Goal: Information Seeking & Learning: Understand process/instructions

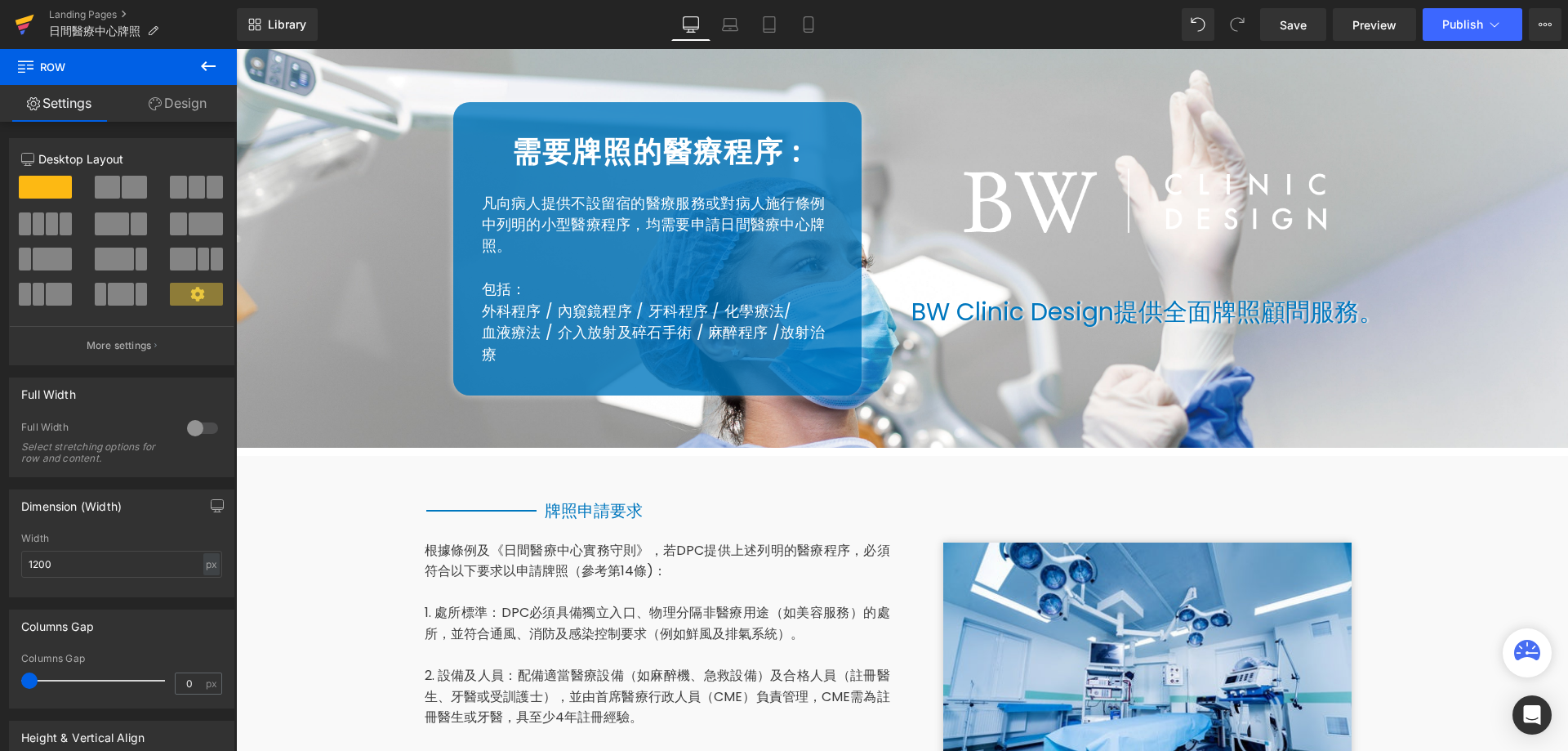
click at [17, 19] on icon at bounding box center [24, 24] width 20 height 41
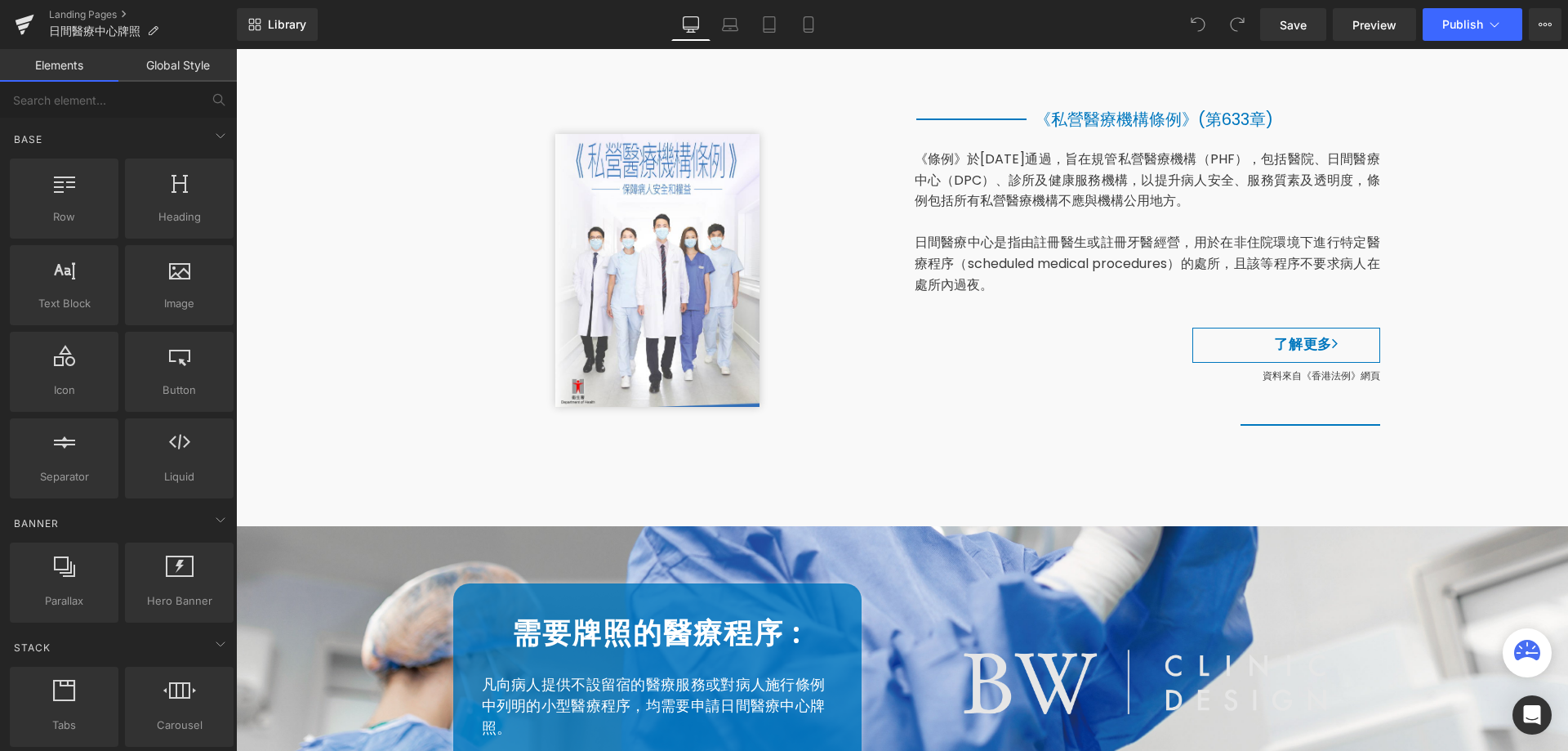
scroll to position [572, 0]
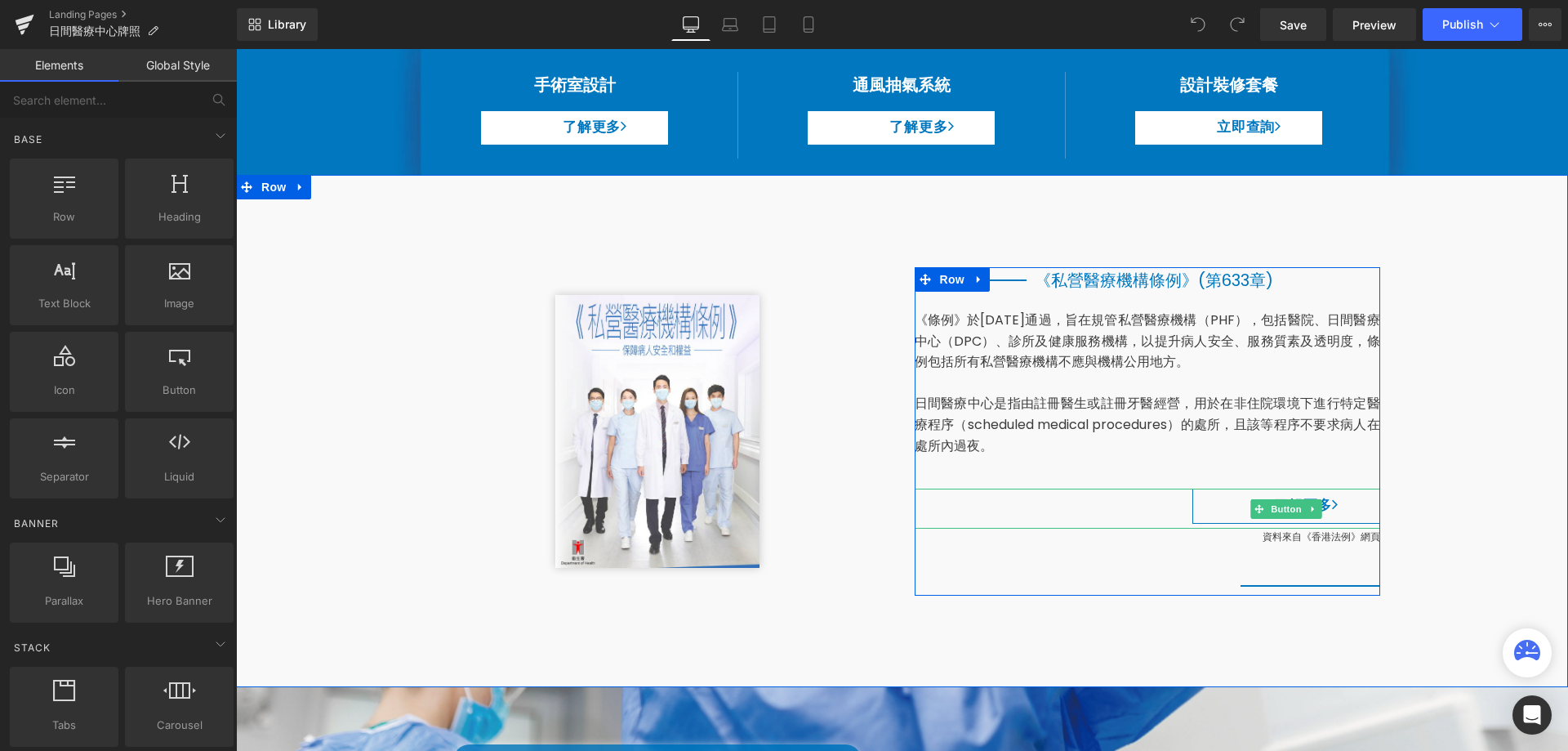
click at [1154, 511] on div "了解更多" at bounding box center [1148, 508] width 466 height 40
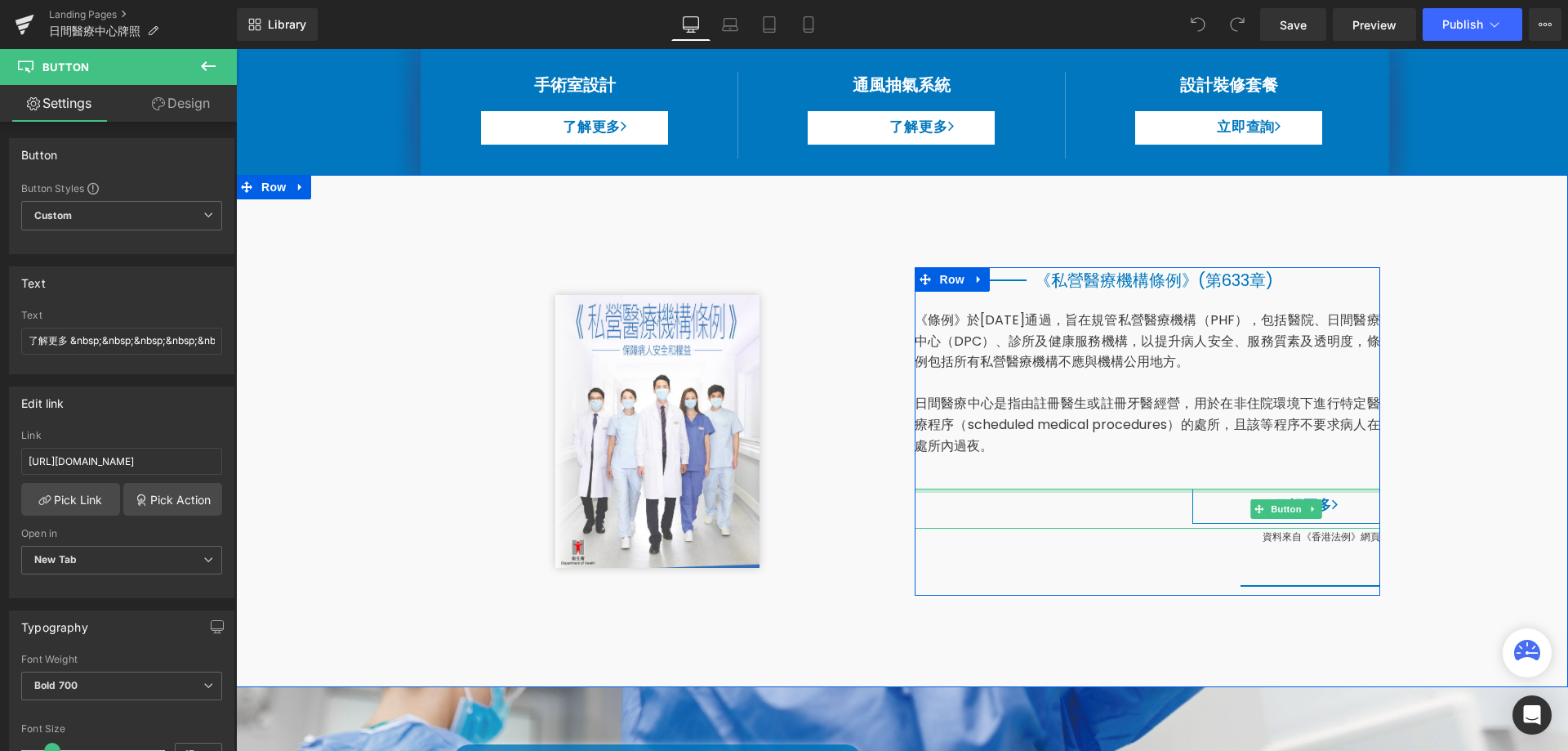
click at [1072, 493] on div at bounding box center [1148, 491] width 466 height 4
click at [1128, 500] on div "了解更多" at bounding box center [1148, 508] width 466 height 40
click at [1108, 522] on div "了解更多" at bounding box center [1148, 508] width 466 height 40
click at [1163, 513] on div "了解更多" at bounding box center [1148, 508] width 466 height 40
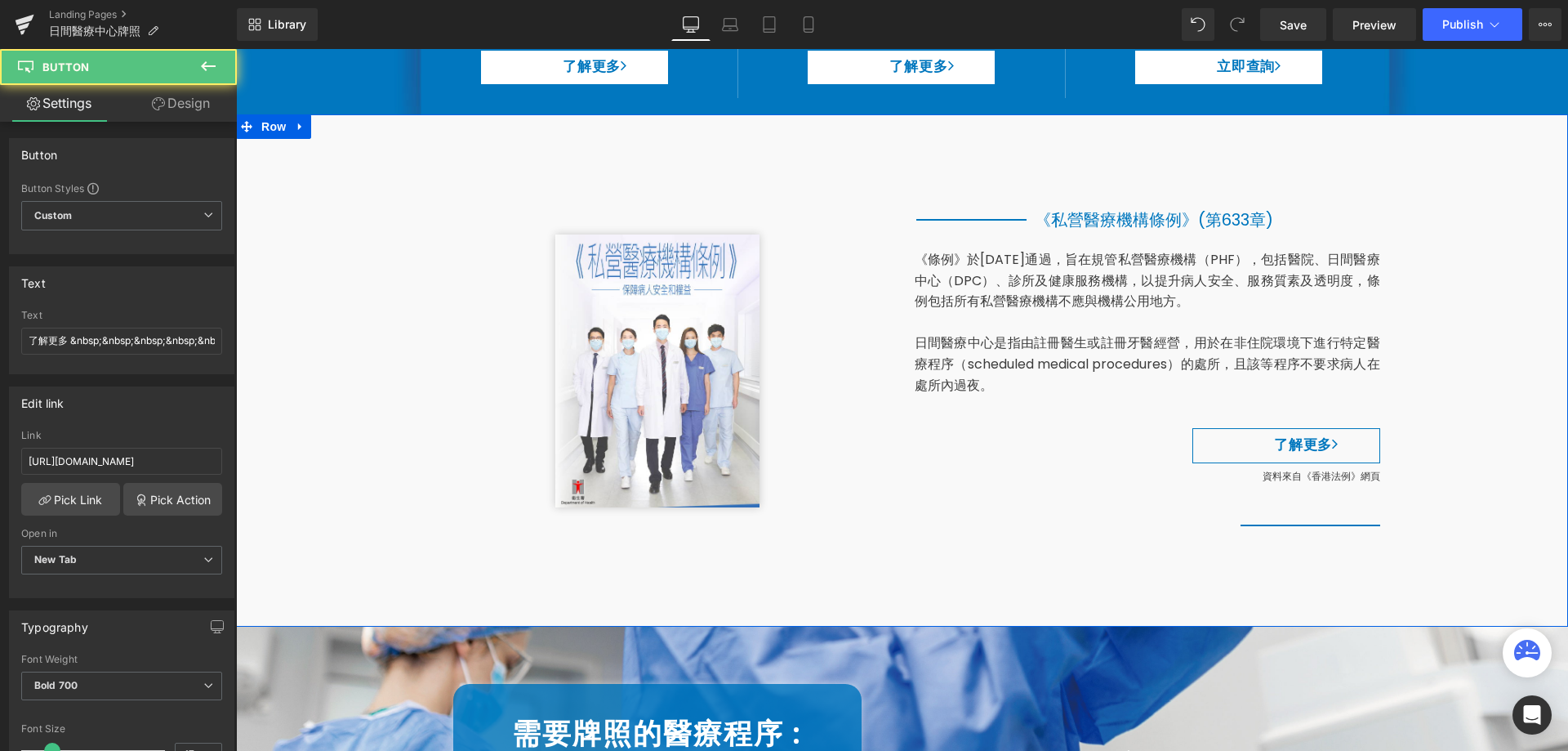
scroll to position [735, 0]
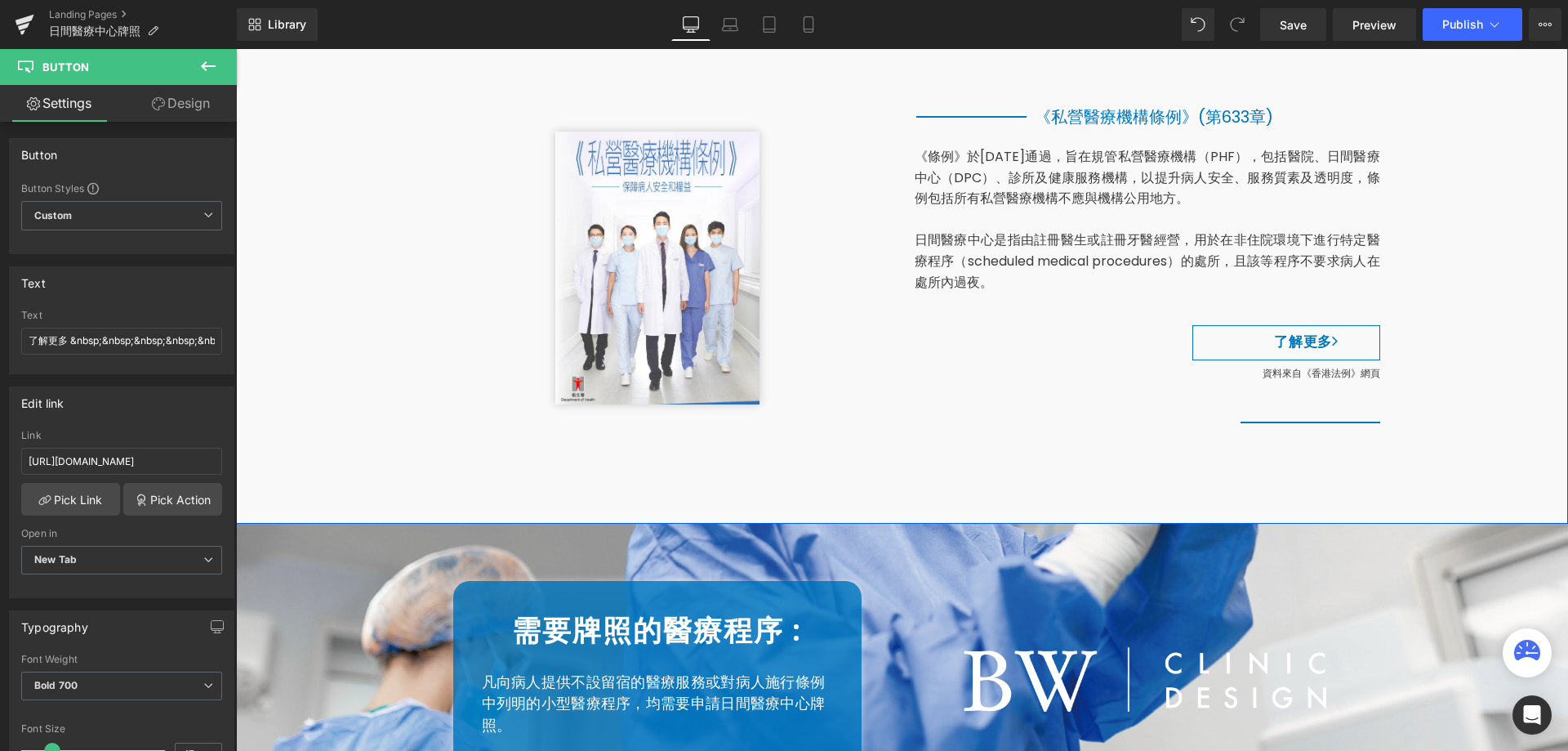
click at [1173, 364] on div "了解更多 Button" at bounding box center [1148, 344] width 466 height 40
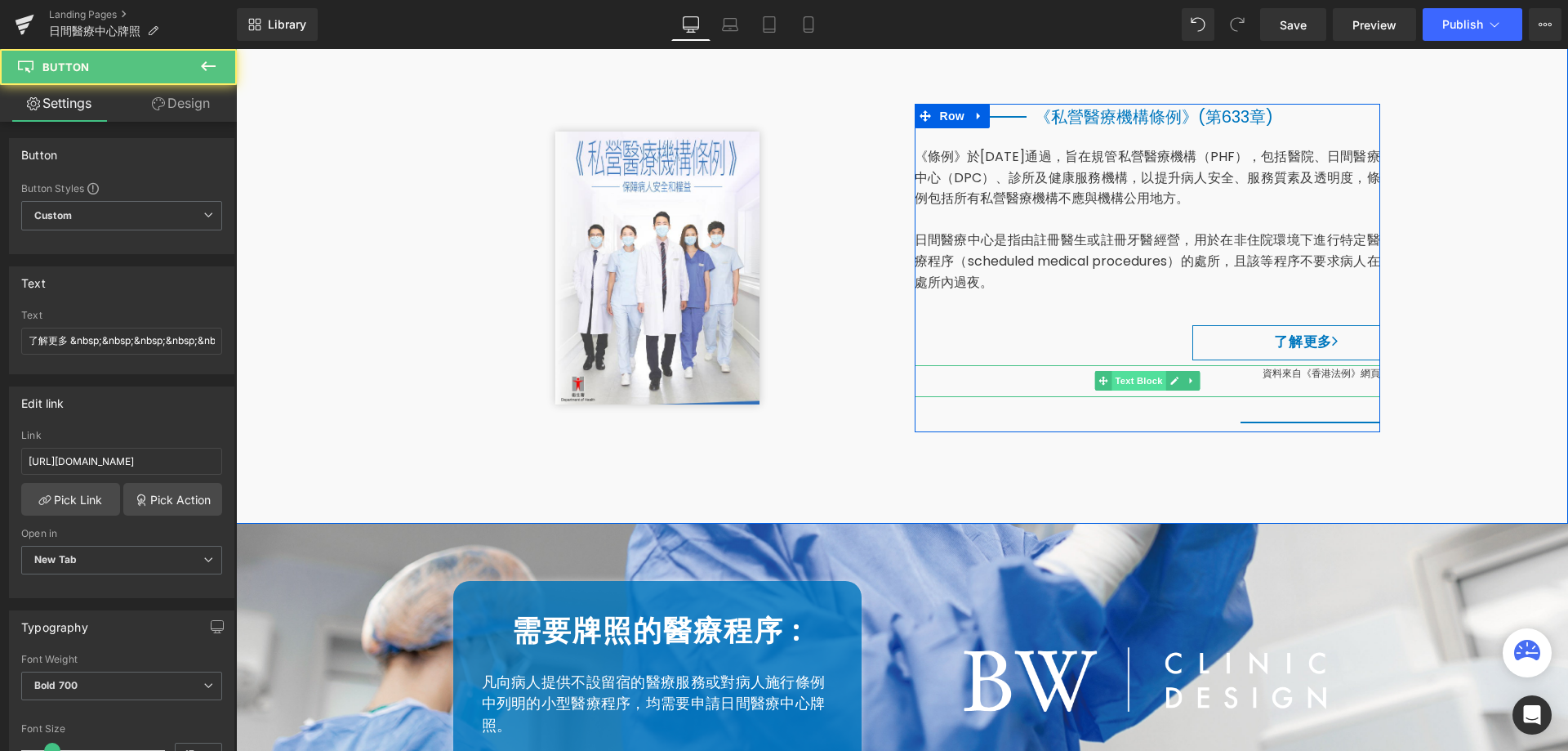
click at [1154, 378] on span "Text Block" at bounding box center [1138, 380] width 54 height 20
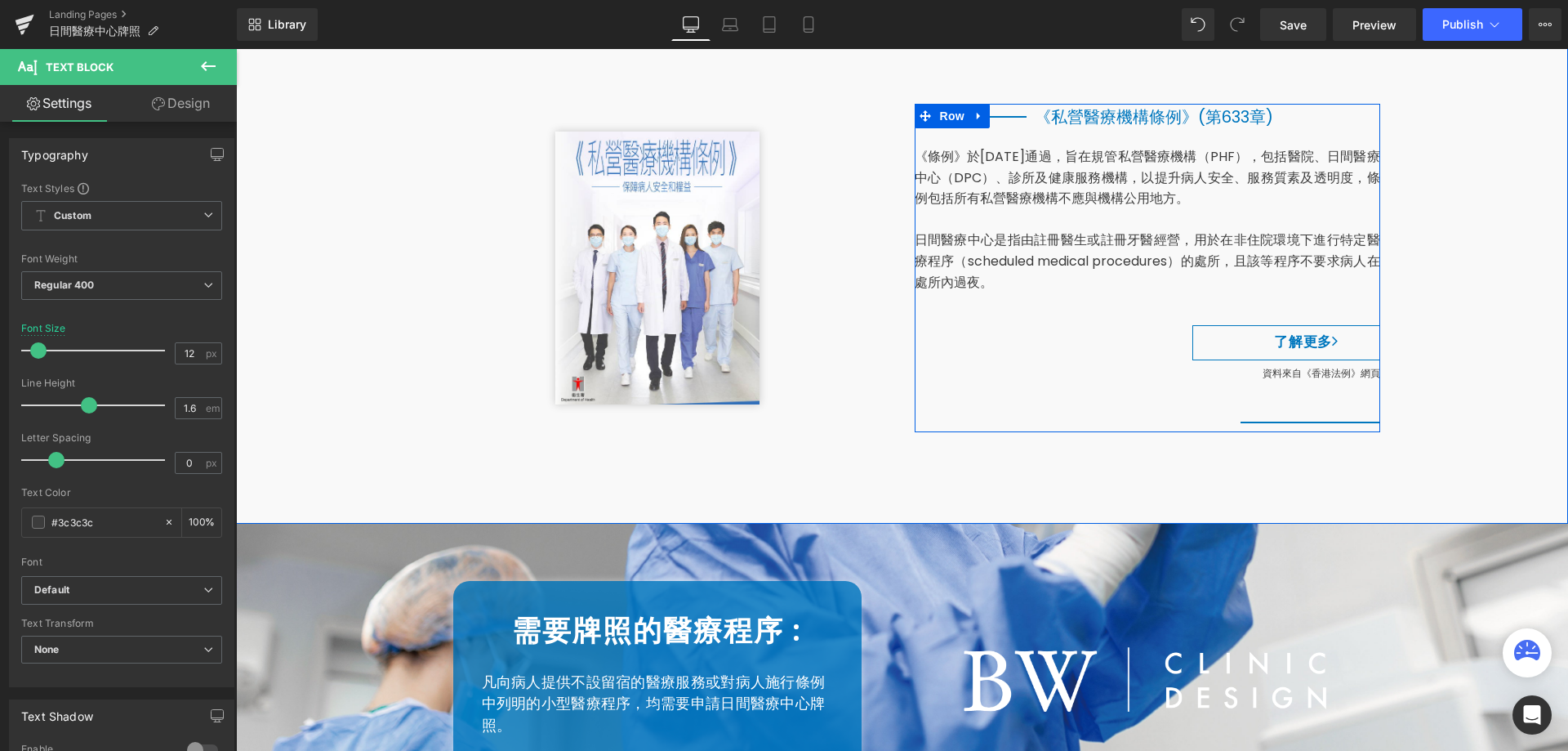
click at [1106, 336] on div "了解更多" at bounding box center [1148, 344] width 466 height 40
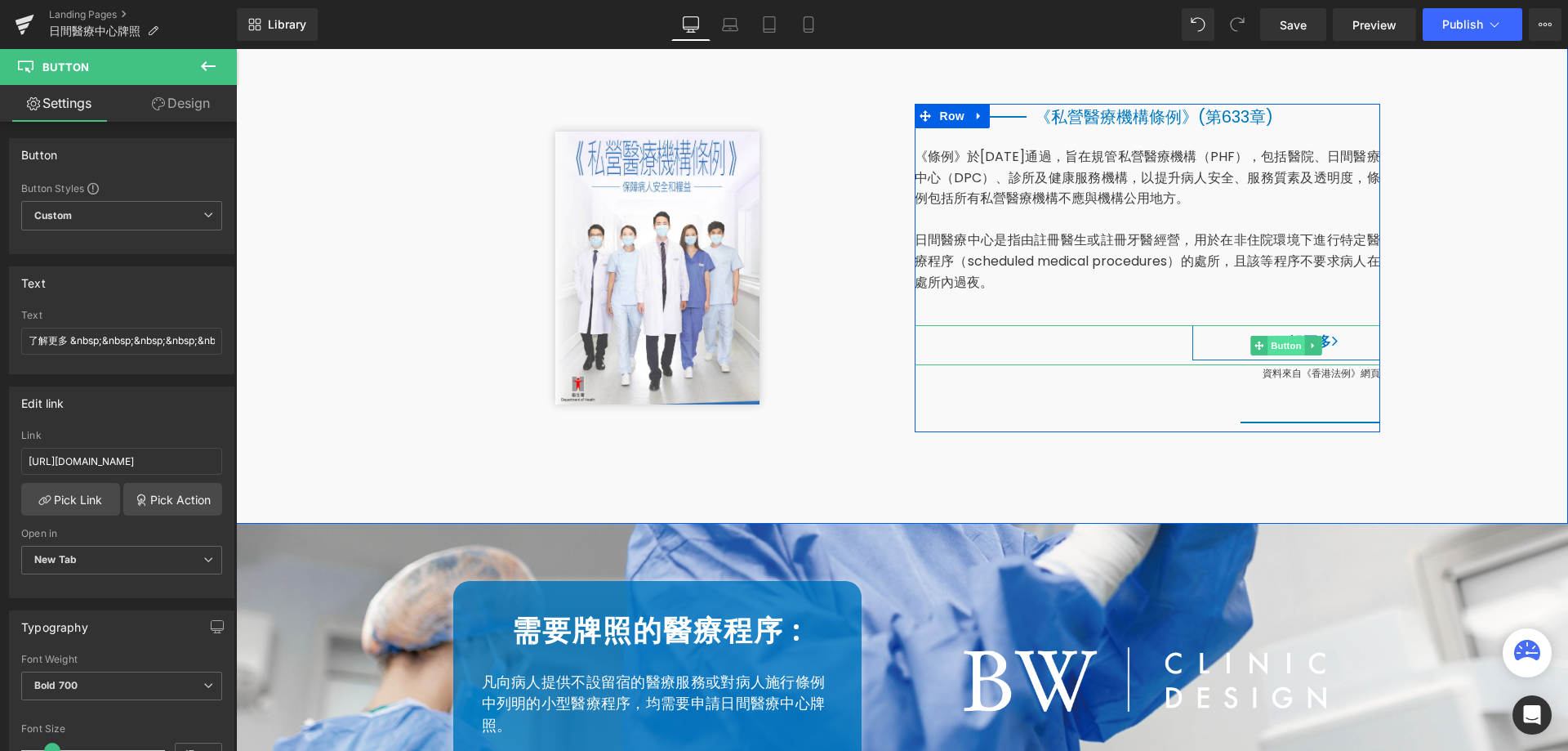
click at [1274, 351] on span "Button" at bounding box center [1286, 345] width 38 height 20
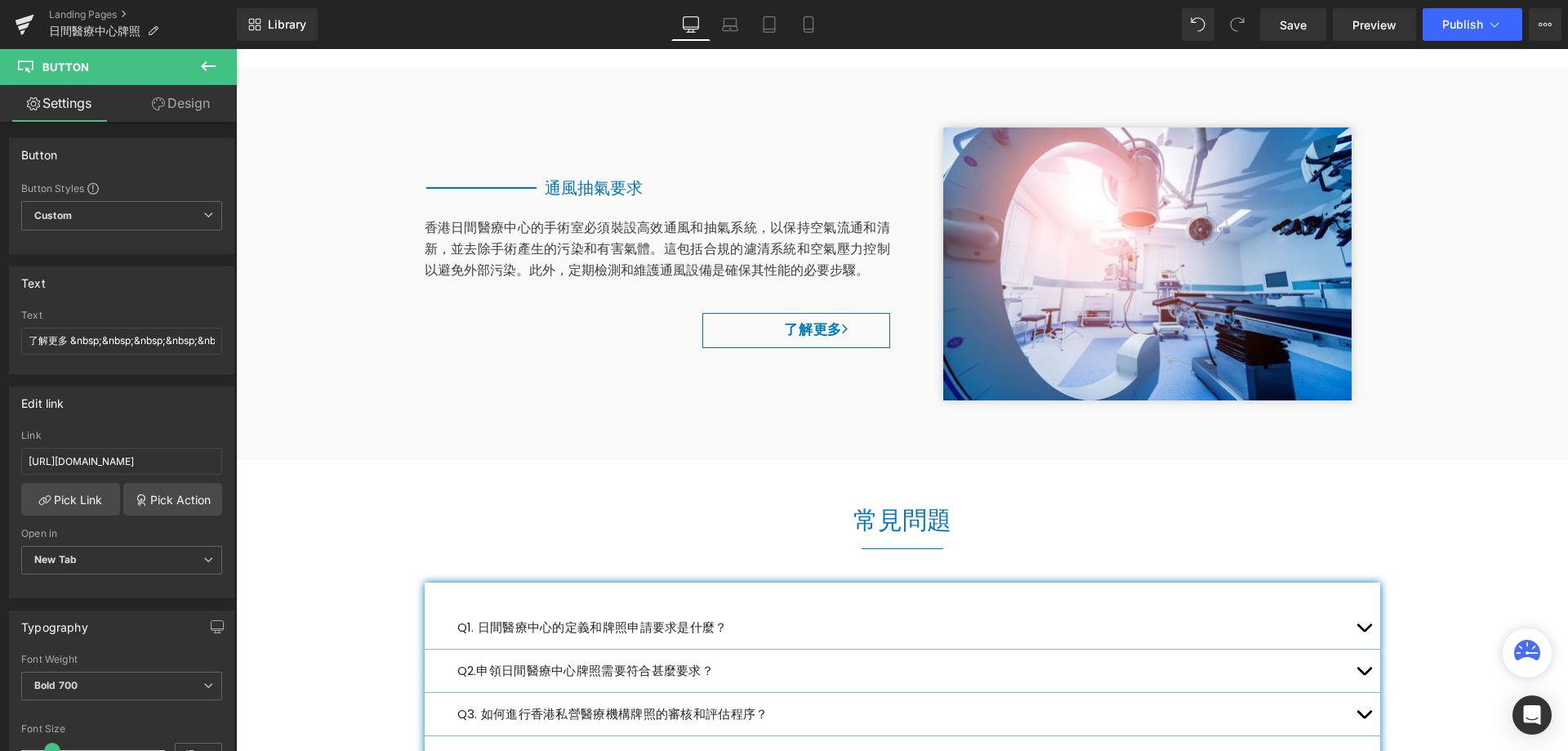
scroll to position [4412, 0]
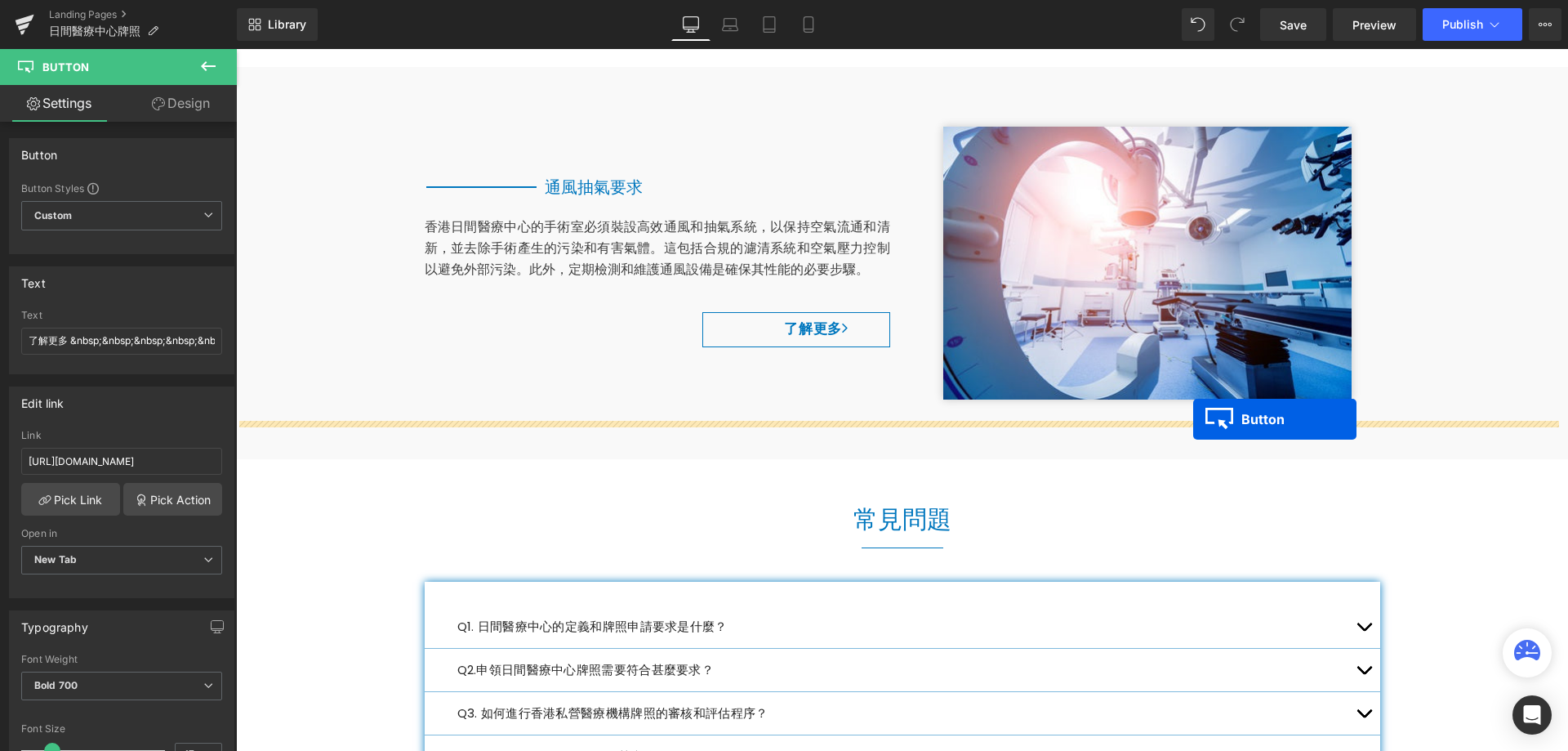
drag, startPoint x: 1249, startPoint y: 346, endPoint x: 1194, endPoint y: 419, distance: 91.4
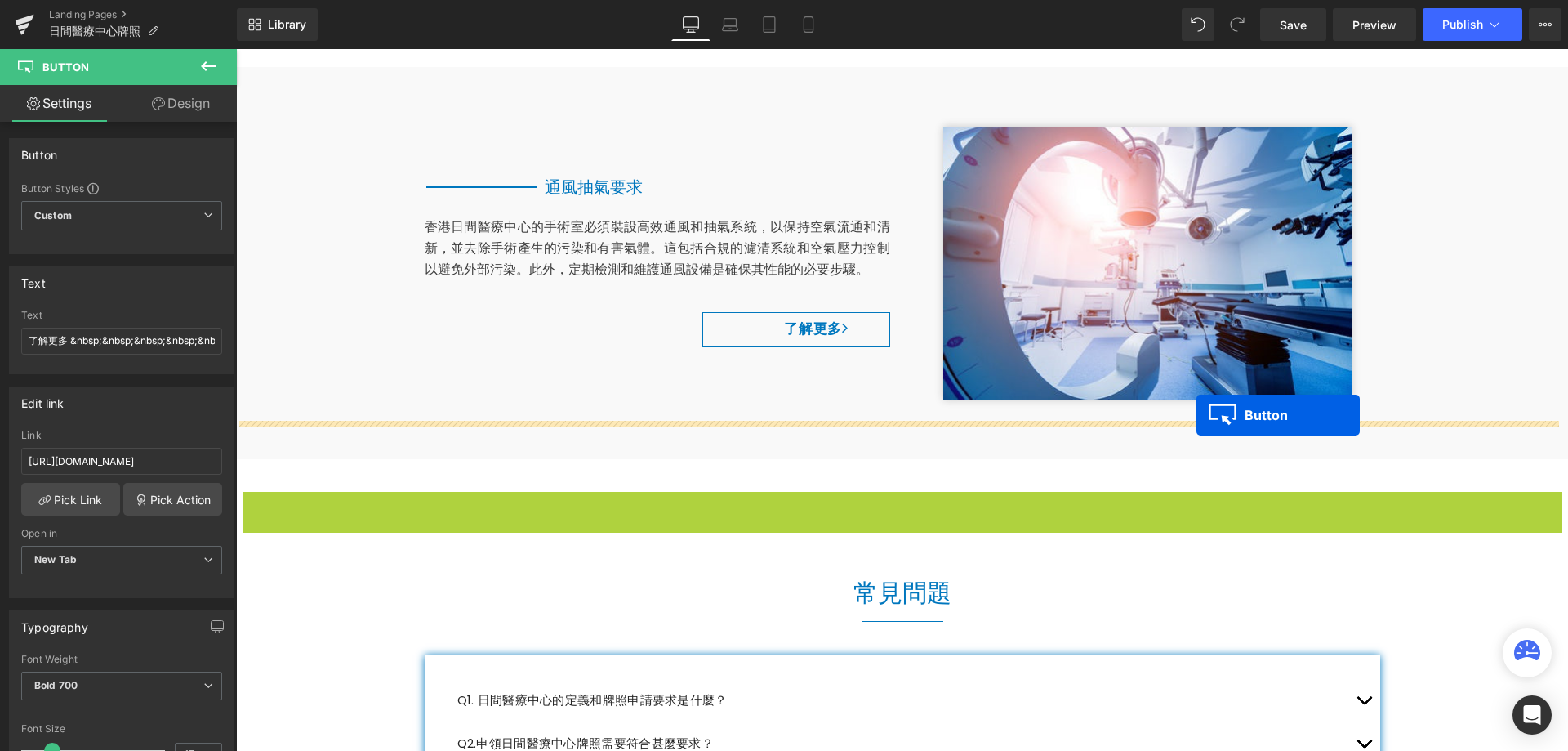
drag, startPoint x: 1436, startPoint y: 477, endPoint x: 1196, endPoint y: 415, distance: 247.9
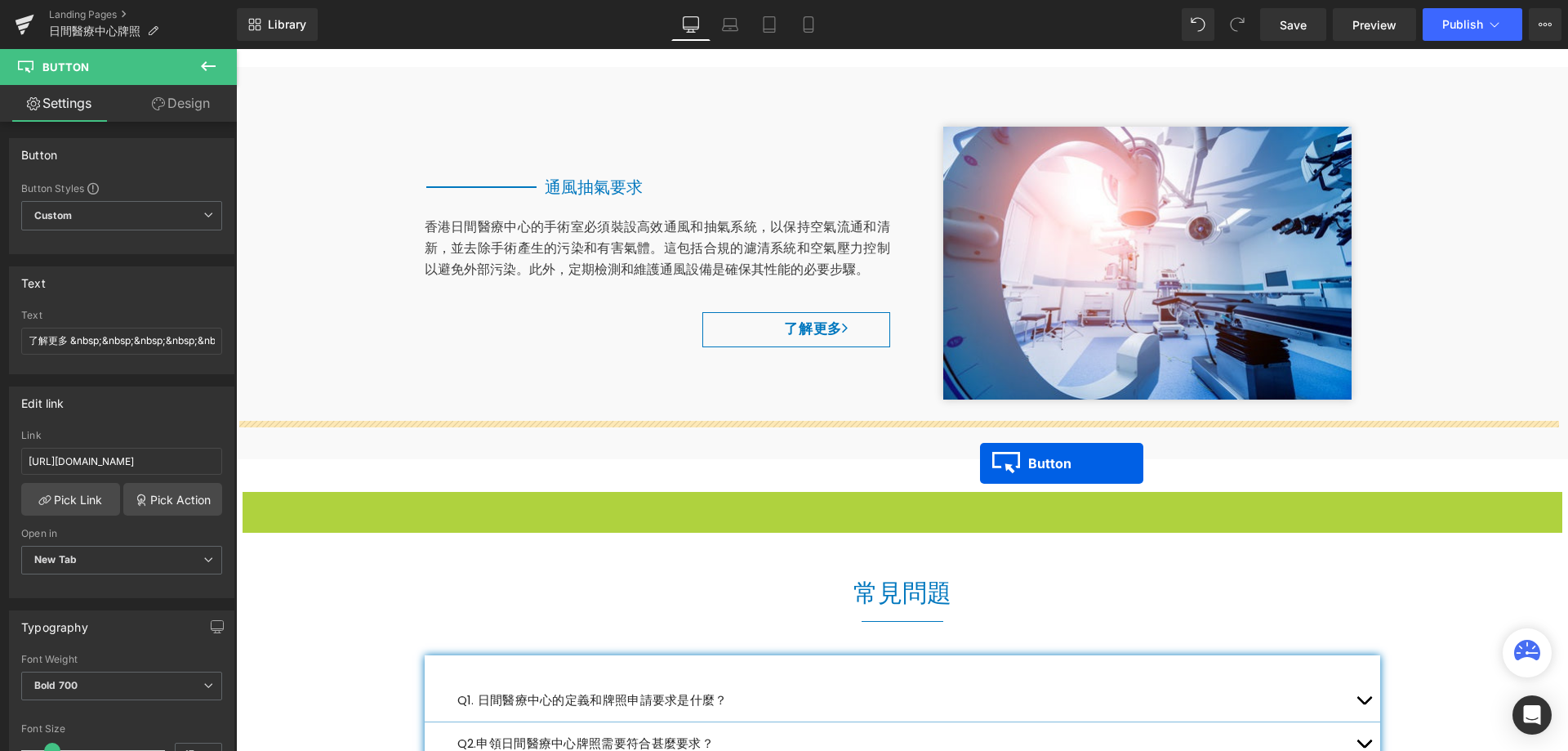
drag, startPoint x: 1437, startPoint y: 476, endPoint x: 980, endPoint y: 463, distance: 457.2
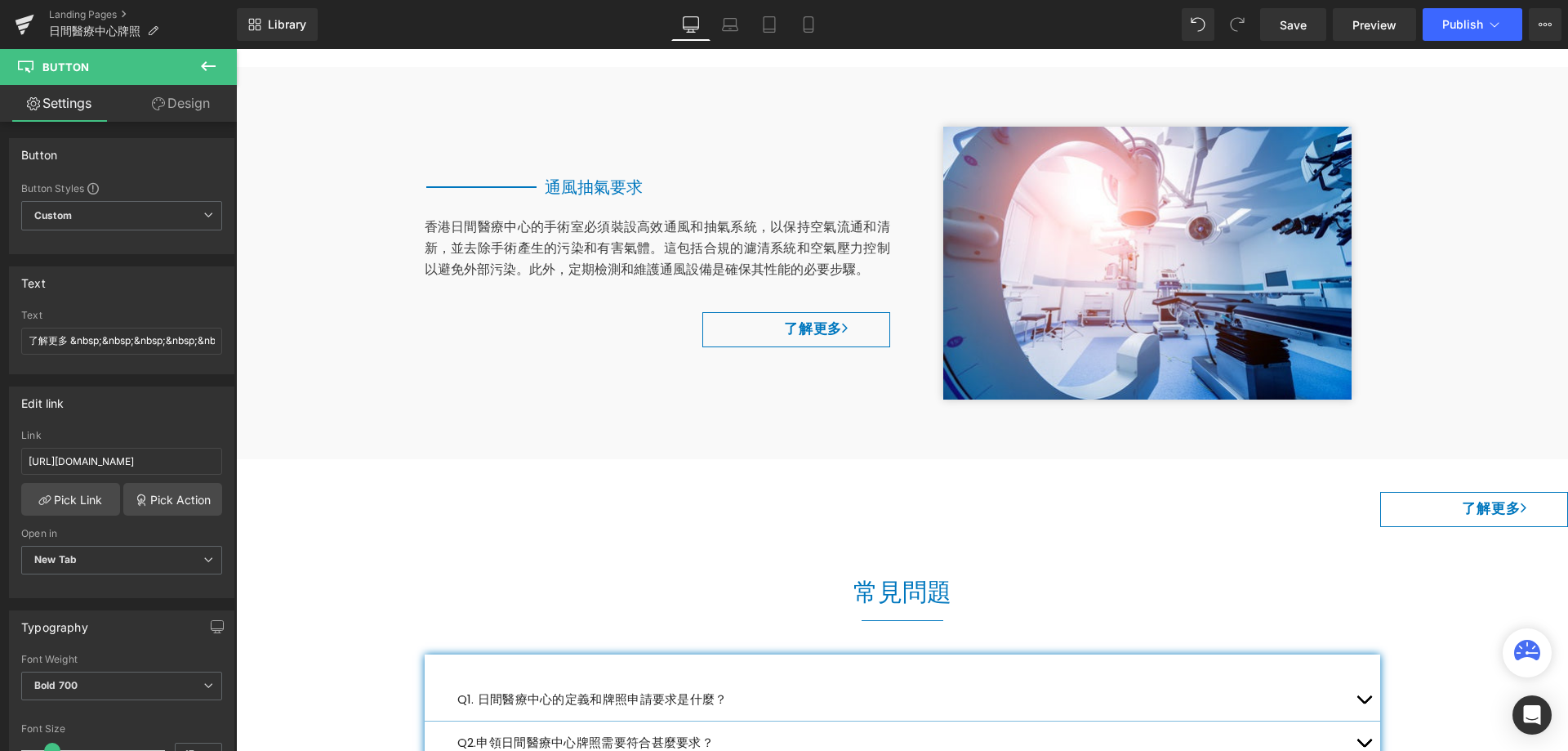
click at [209, 70] on icon at bounding box center [209, 66] width 20 height 20
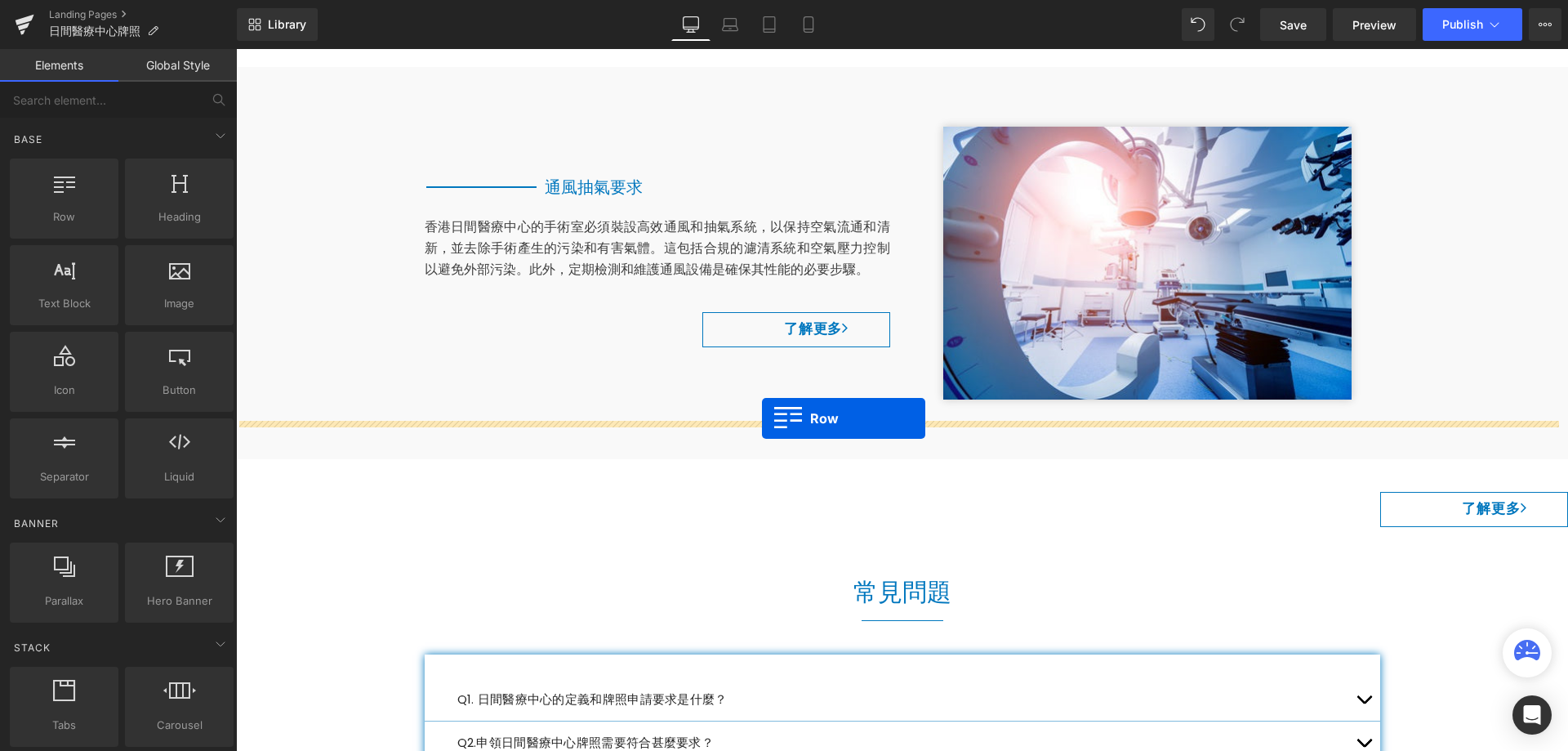
drag, startPoint x: 470, startPoint y: 295, endPoint x: 763, endPoint y: 418, distance: 317.8
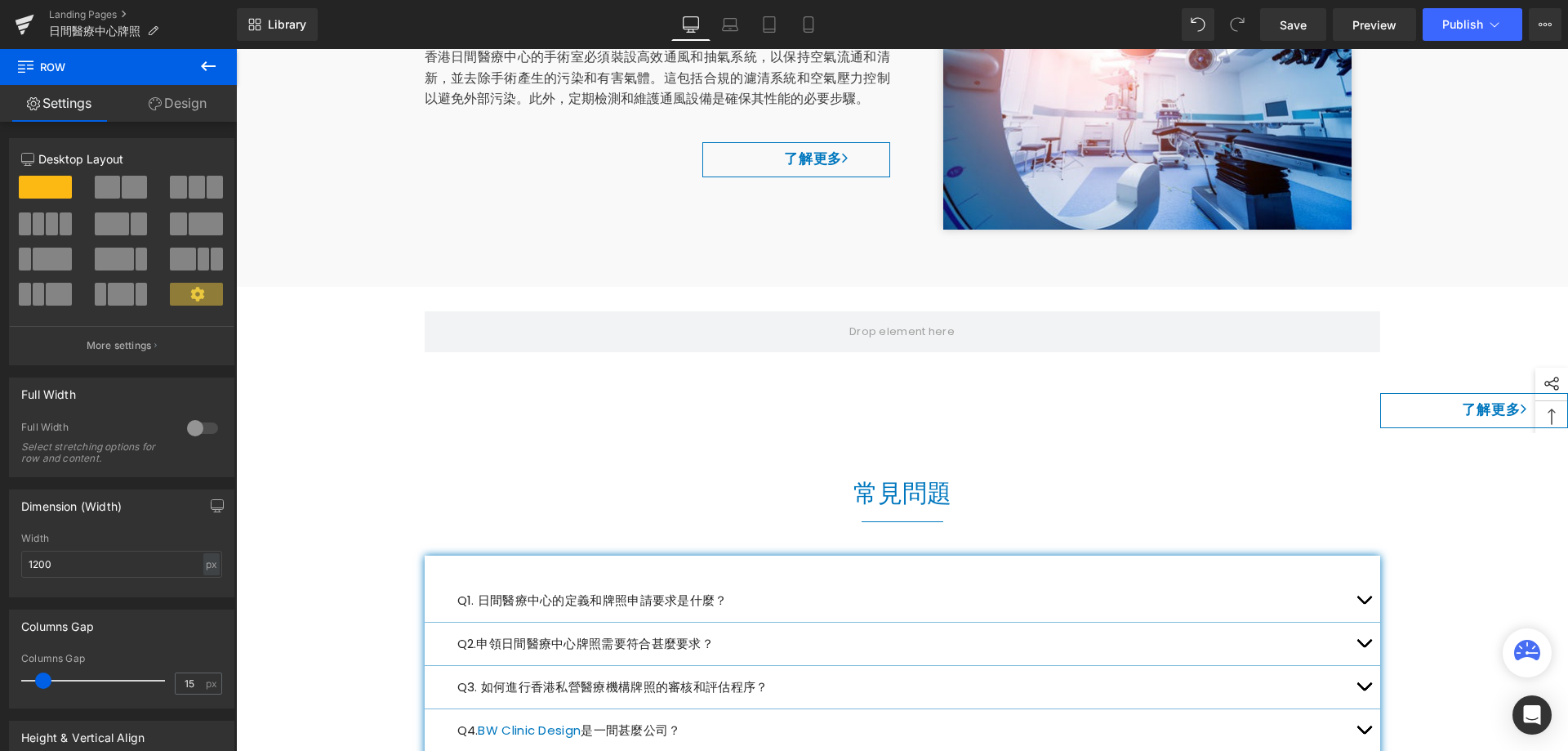
scroll to position [3410, 0]
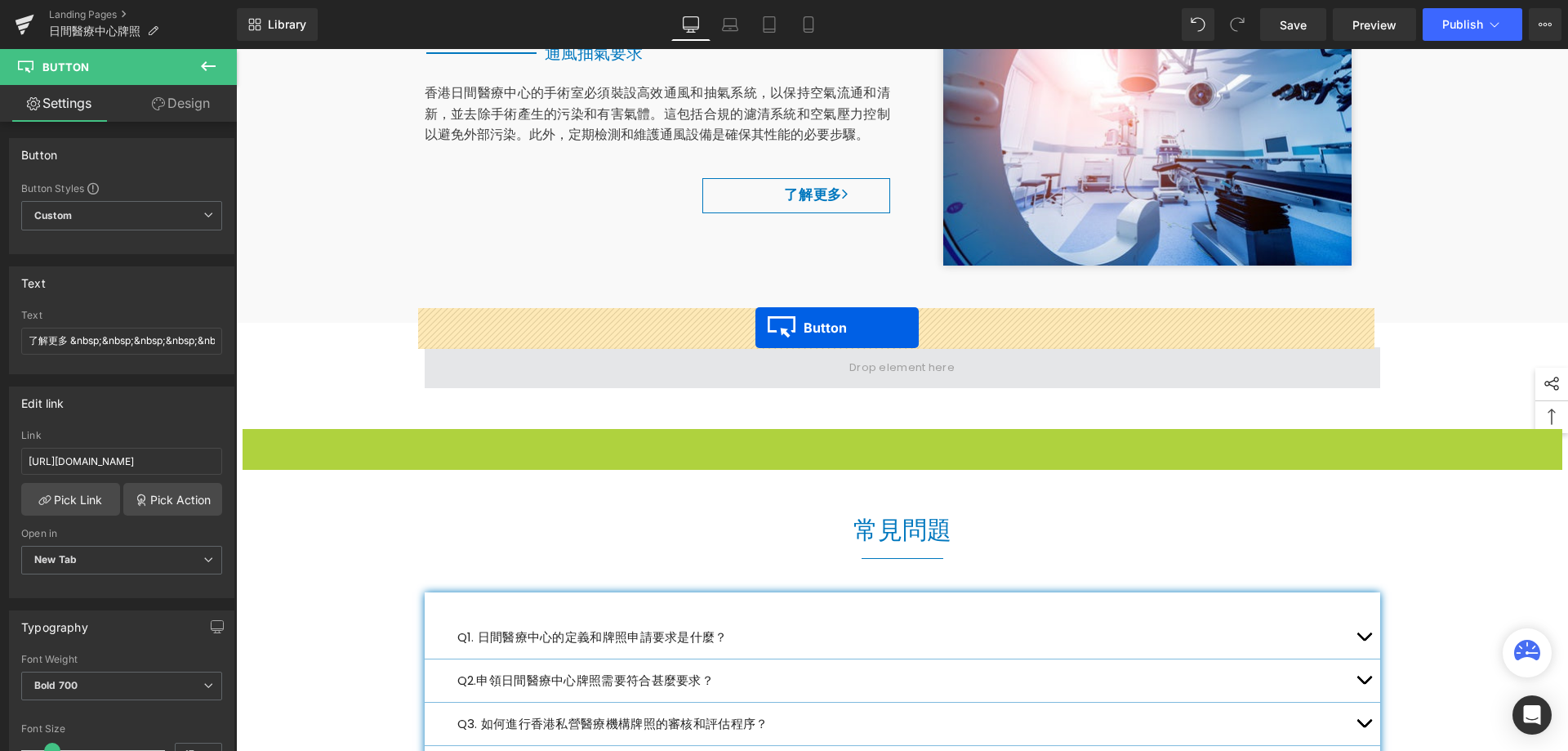
drag, startPoint x: 1460, startPoint y: 407, endPoint x: 756, endPoint y: 328, distance: 708.4
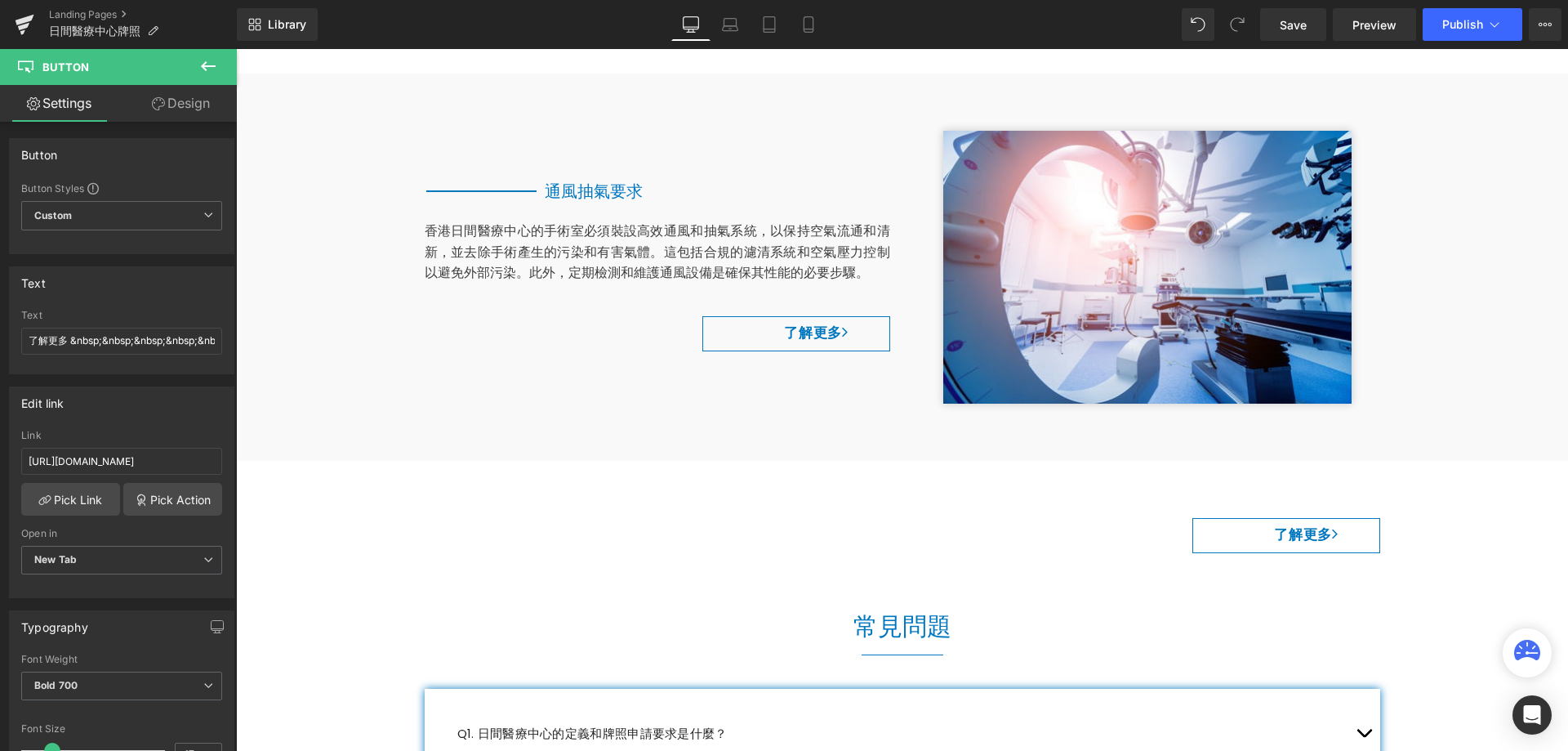
scroll to position [3455, 0]
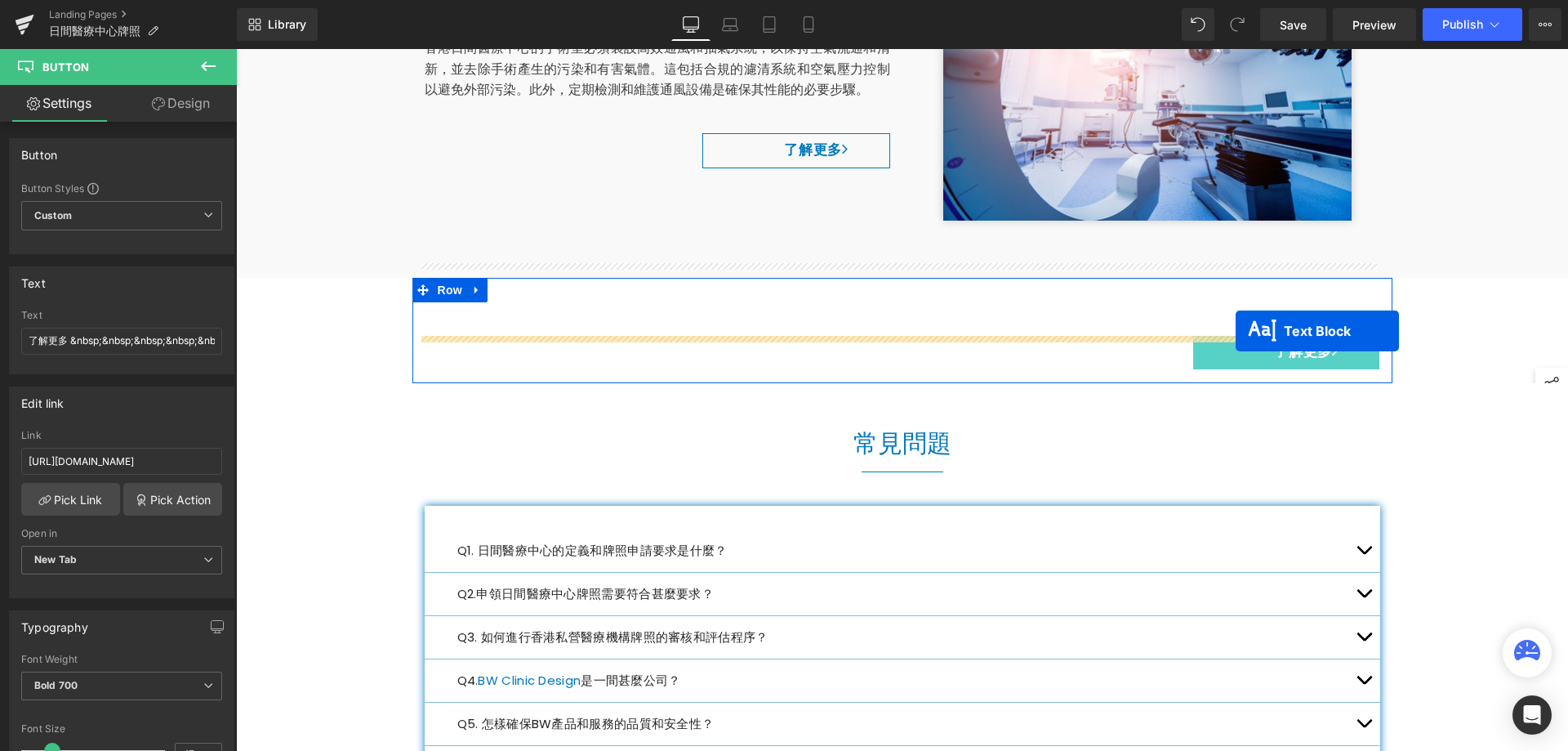
drag, startPoint x: 1135, startPoint y: 508, endPoint x: 1235, endPoint y: 331, distance: 203.3
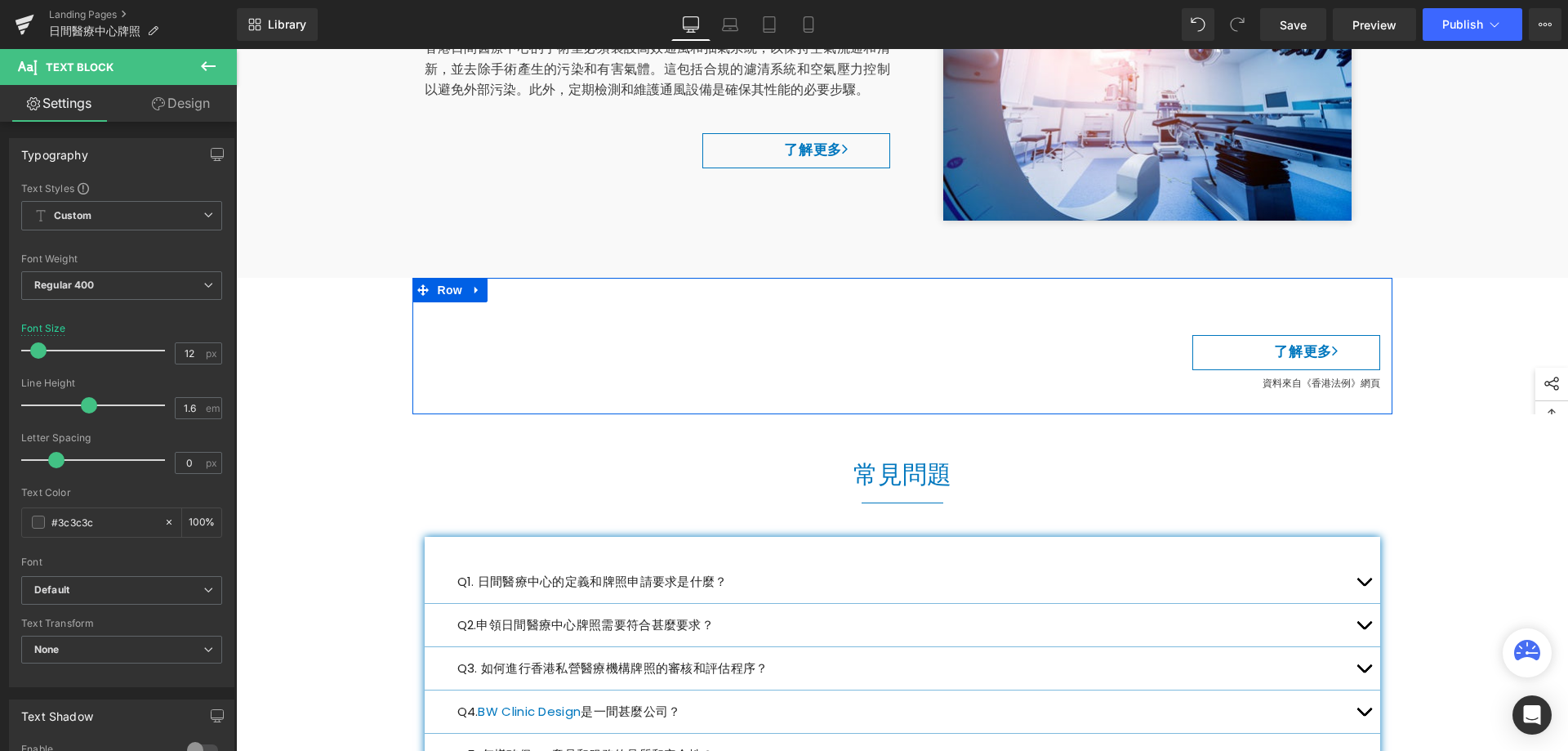
click at [947, 302] on div "了解更多 Button 資料來自 《 香港法例 》 網頁 Text Block" at bounding box center [902, 354] width 980 height 103
